Goal: Find specific page/section: Find specific page/section

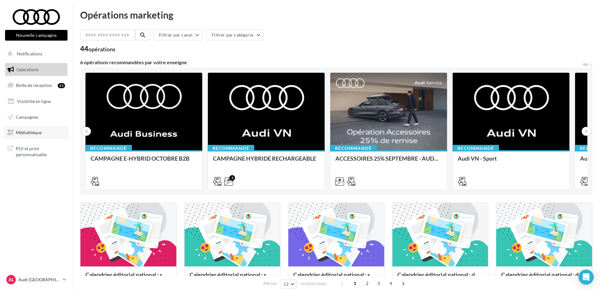
click at [35, 131] on span "Médiathèque" at bounding box center [29, 132] width 26 height 5
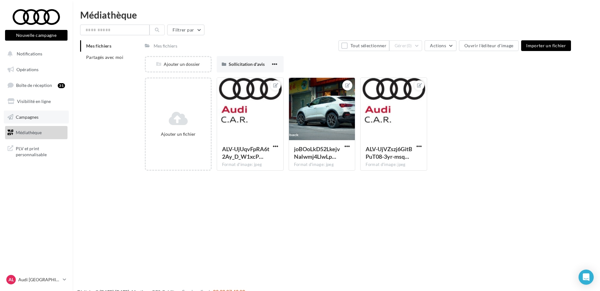
click at [27, 116] on span "Campagnes" at bounding box center [27, 116] width 23 height 5
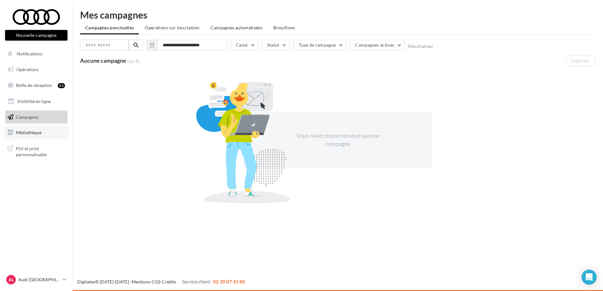
drag, startPoint x: 36, startPoint y: 133, endPoint x: 36, endPoint y: 137, distance: 3.5
click at [36, 133] on span "Médiathèque" at bounding box center [29, 132] width 26 height 5
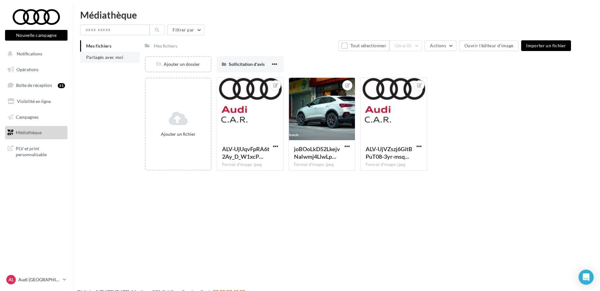
click at [102, 59] on span "Partagés avec moi" at bounding box center [104, 57] width 37 height 5
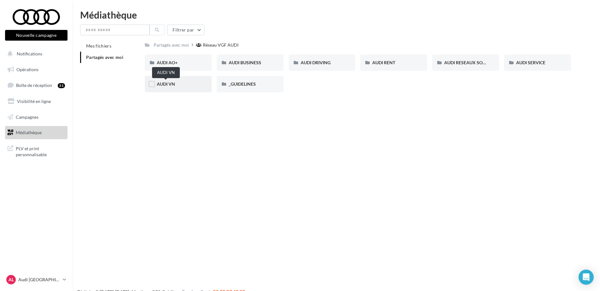
click at [166, 86] on span "AUDI VN" at bounding box center [166, 83] width 18 height 5
click at [169, 88] on div "AUDI VN_Nouvelle A6 e-tron" at bounding box center [178, 84] width 67 height 16
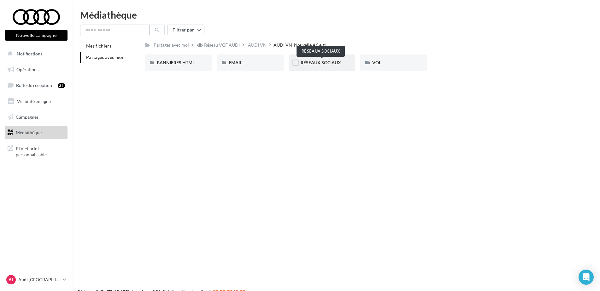
click at [329, 64] on span "RÉSEAUX SOCIAUX" at bounding box center [320, 62] width 40 height 5
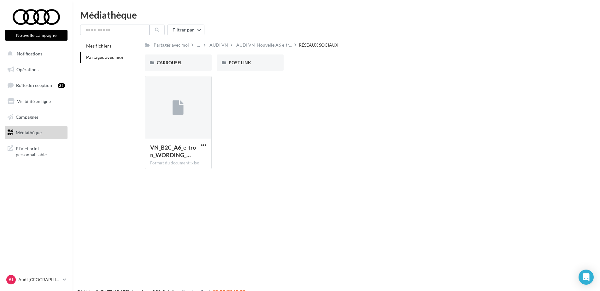
click at [227, 40] on div "Filtrer par Mes fichiers Partagés avec moi Partagés avec moi ... AUDI VN AUDI V…" at bounding box center [336, 100] width 512 height 150
click at [219, 45] on div "AUDI VN" at bounding box center [218, 45] width 19 height 6
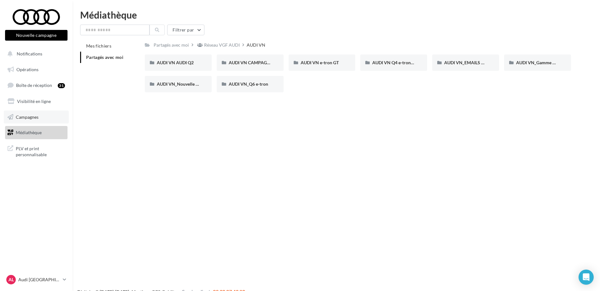
click at [34, 119] on span "Campagnes" at bounding box center [27, 116] width 23 height 5
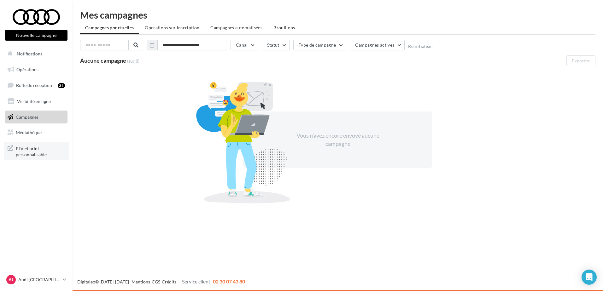
click at [35, 150] on span "PLV et print personnalisable" at bounding box center [40, 151] width 49 height 14
click at [39, 152] on span "PLV et print personnalisable" at bounding box center [40, 151] width 49 height 14
click at [27, 137] on link "Médiathèque" at bounding box center [36, 132] width 65 height 13
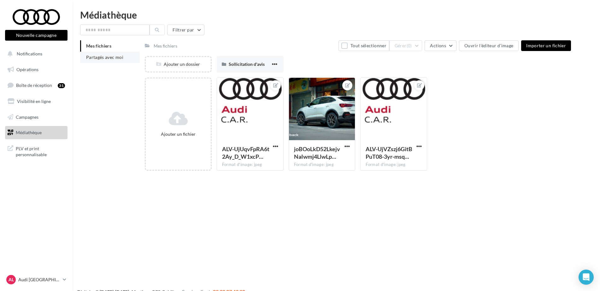
click at [119, 60] on span "Partagés avec moi" at bounding box center [104, 57] width 37 height 5
